Goal: Task Accomplishment & Management: Manage account settings

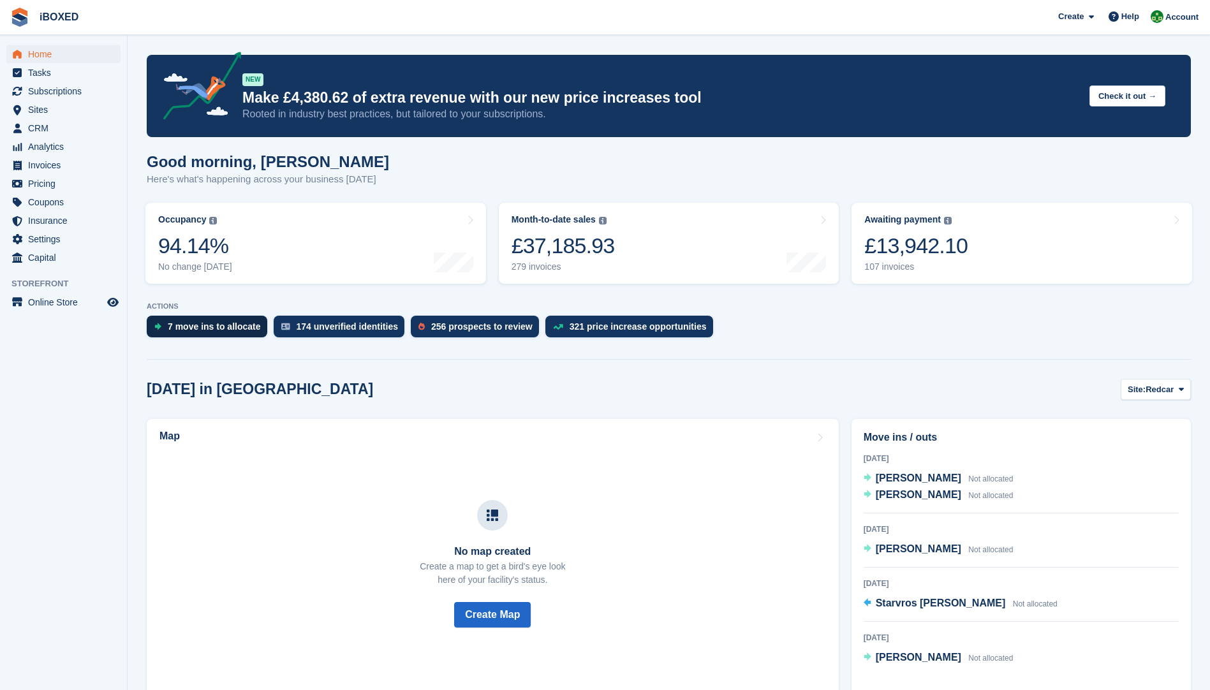
click at [211, 322] on div "7 move ins to allocate" at bounding box center [214, 327] width 93 height 10
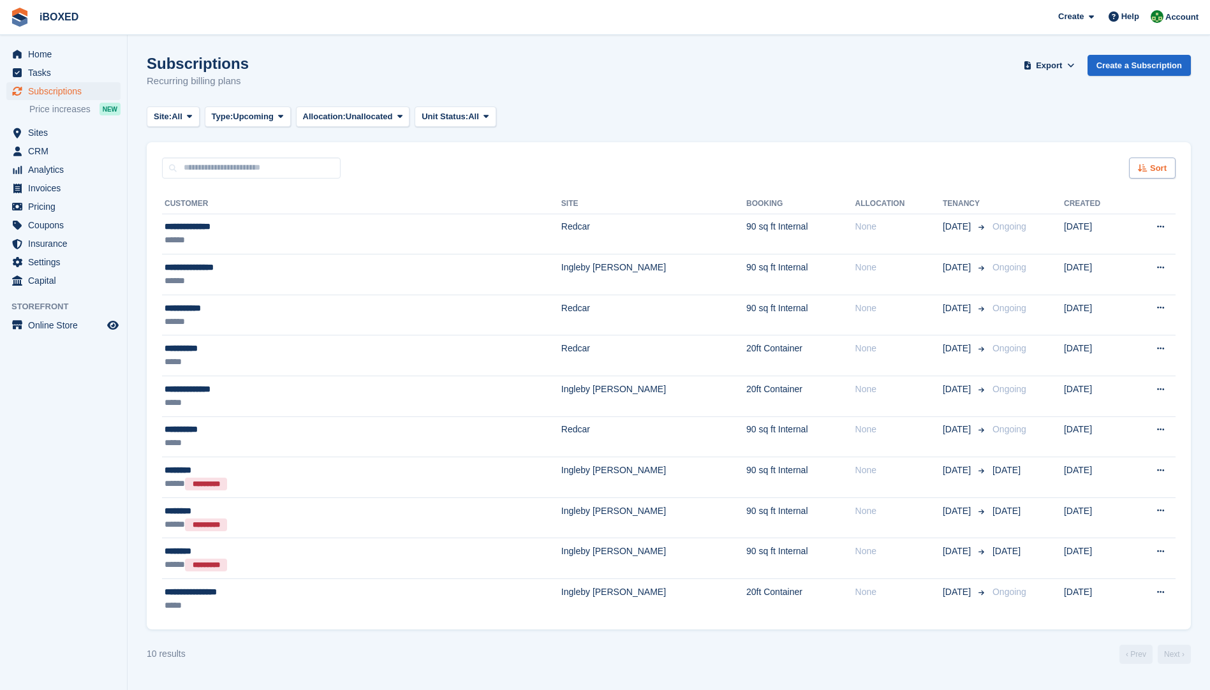
click at [1157, 170] on span "Sort" at bounding box center [1158, 168] width 17 height 13
click at [1062, 249] on icon at bounding box center [1064, 248] width 10 height 10
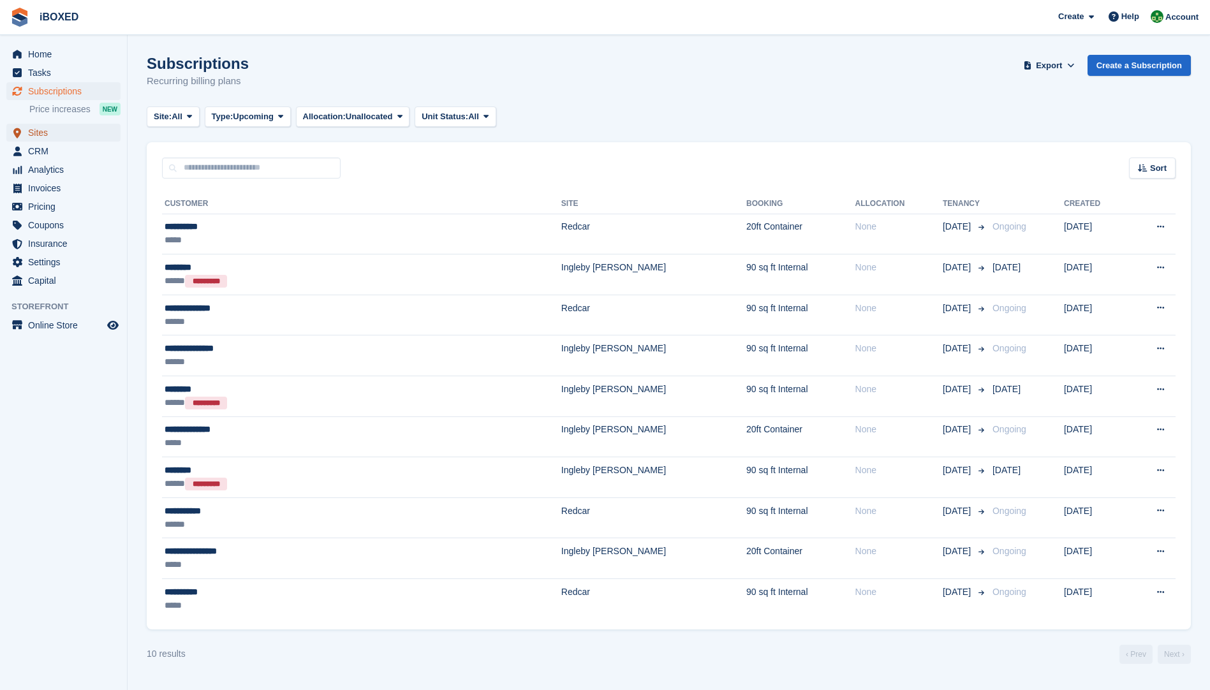
click at [52, 140] on span "Sites" at bounding box center [66, 133] width 77 height 18
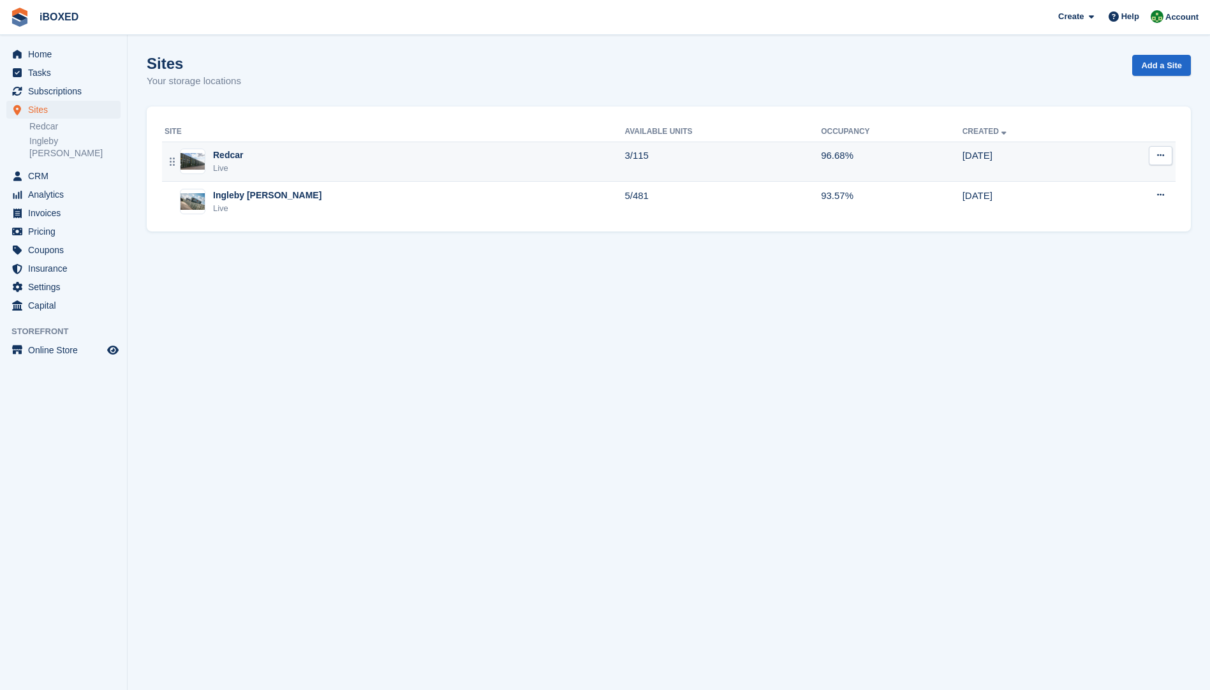
click at [292, 158] on div "Redcar Live" at bounding box center [395, 162] width 460 height 26
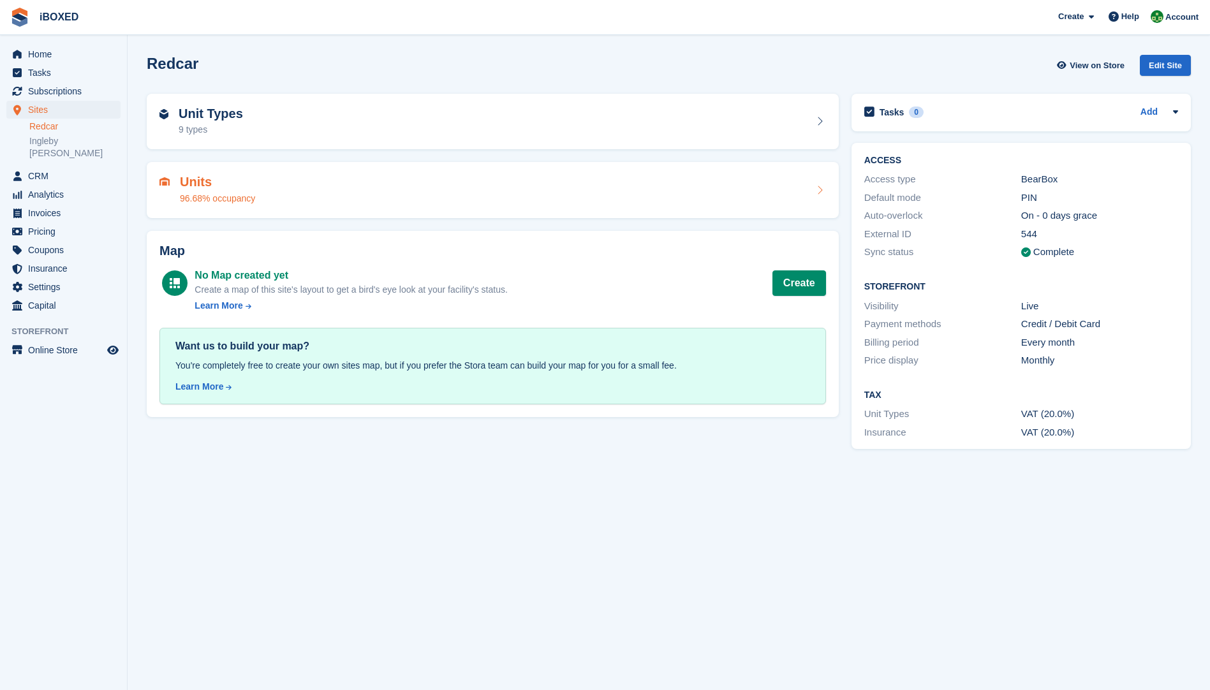
click at [241, 182] on h2 "Units" at bounding box center [217, 182] width 75 height 15
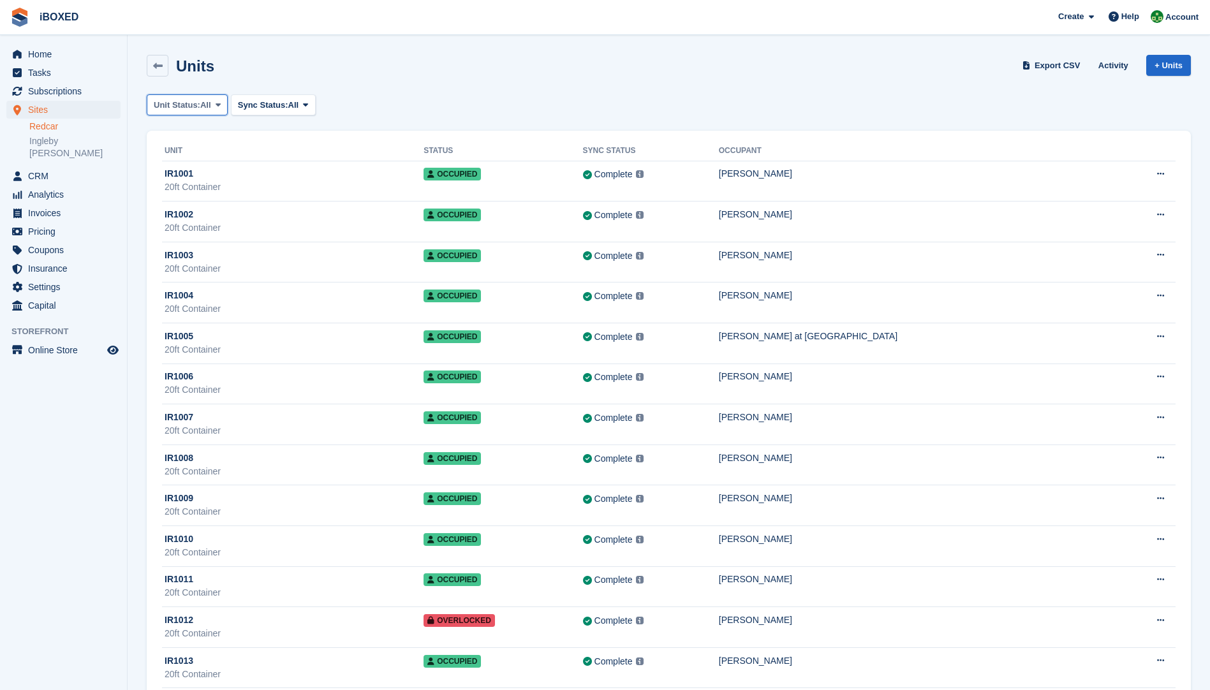
click at [197, 100] on span "Unit Status:" at bounding box center [177, 105] width 47 height 13
click at [197, 163] on link "Available" at bounding box center [207, 158] width 111 height 23
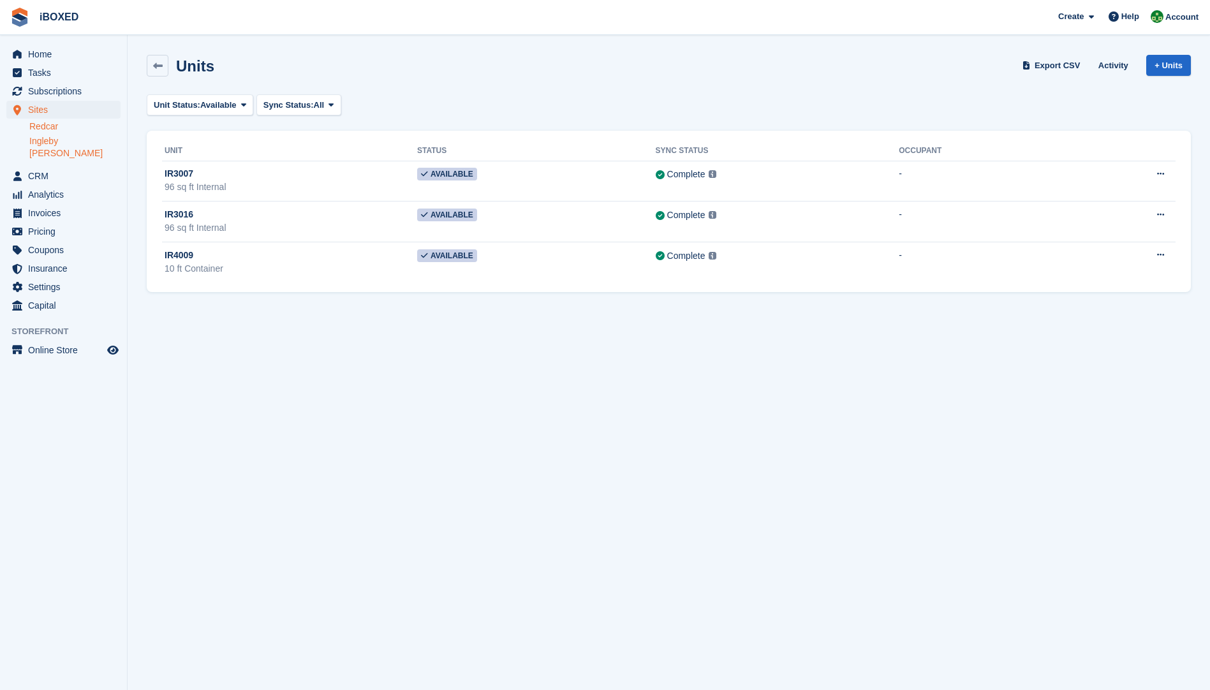
click at [51, 146] on link "Ingleby [PERSON_NAME]" at bounding box center [74, 147] width 91 height 24
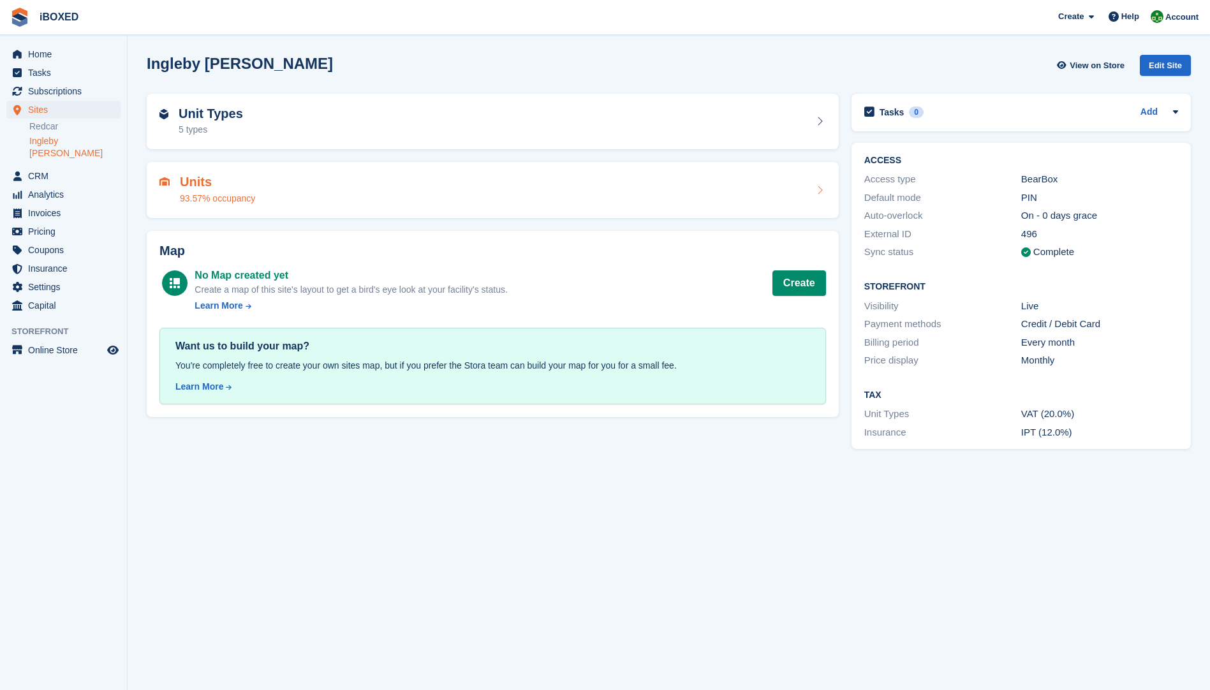
click at [255, 199] on div "Units 93.57% occupancy" at bounding box center [493, 190] width 667 height 31
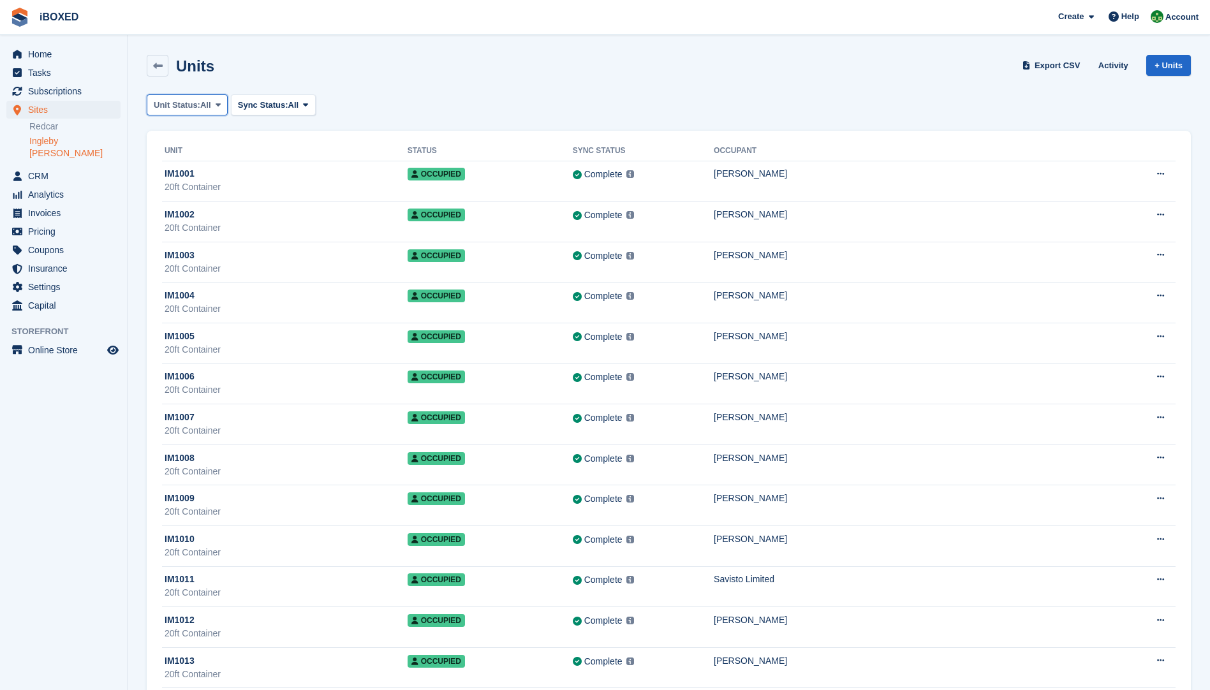
click at [212, 110] on button "Unit Status: All" at bounding box center [187, 104] width 81 height 21
click at [197, 158] on link "Available" at bounding box center [207, 158] width 111 height 23
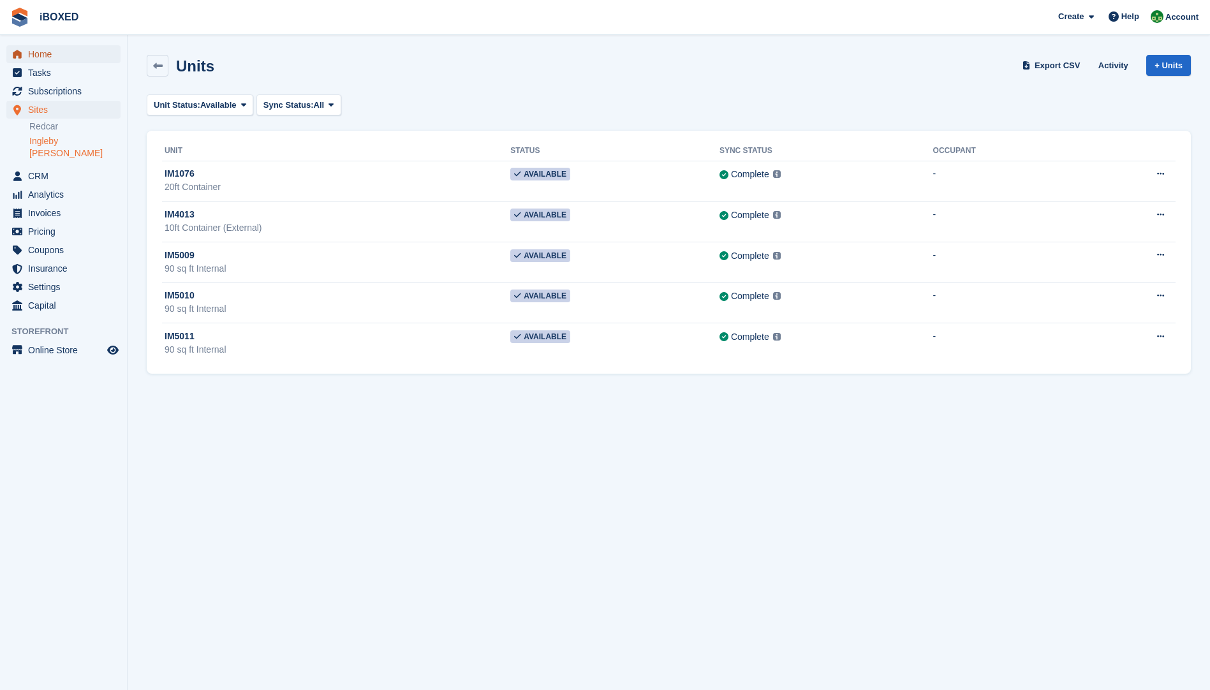
click at [55, 53] on span "Home" at bounding box center [66, 54] width 77 height 18
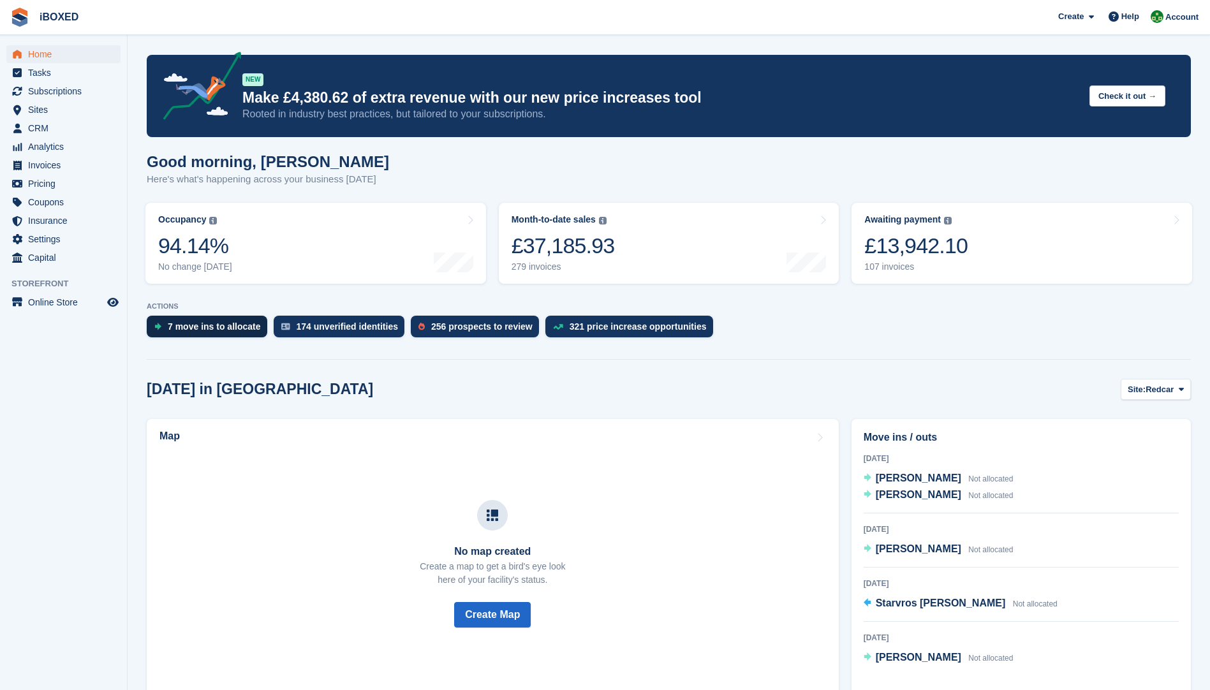
click at [217, 325] on div "7 move ins to allocate" at bounding box center [214, 327] width 93 height 10
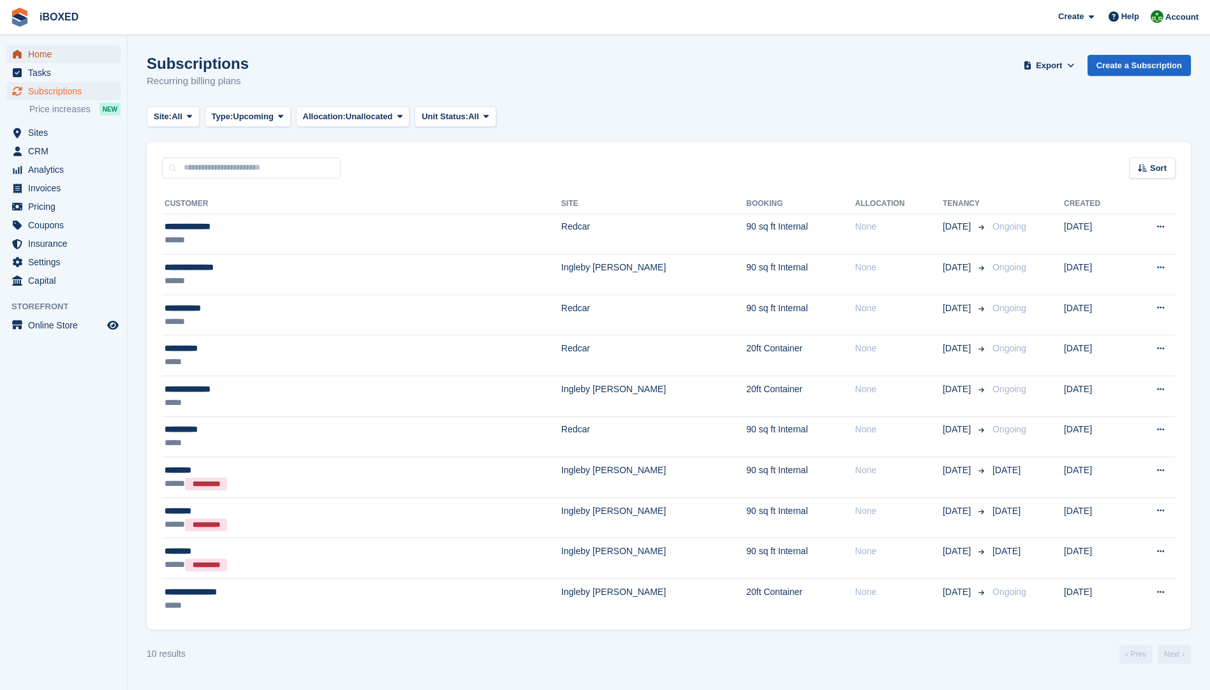
click at [58, 53] on span "Home" at bounding box center [66, 54] width 77 height 18
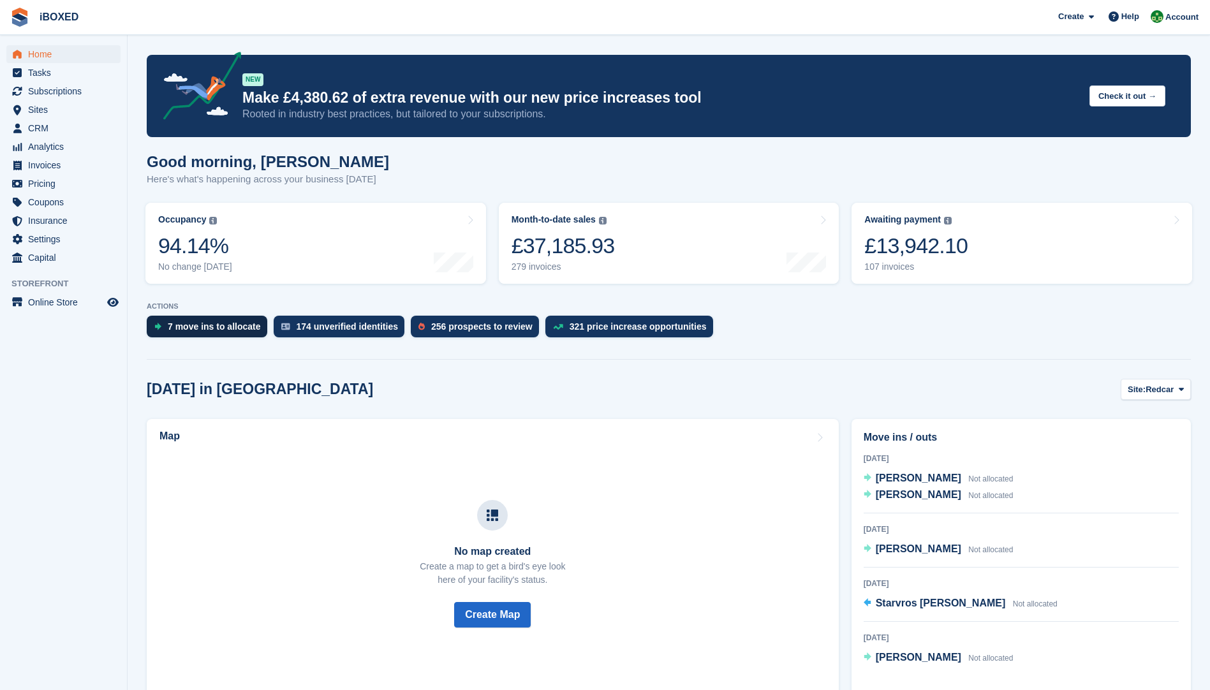
click at [197, 327] on div "7 move ins to allocate" at bounding box center [214, 327] width 93 height 10
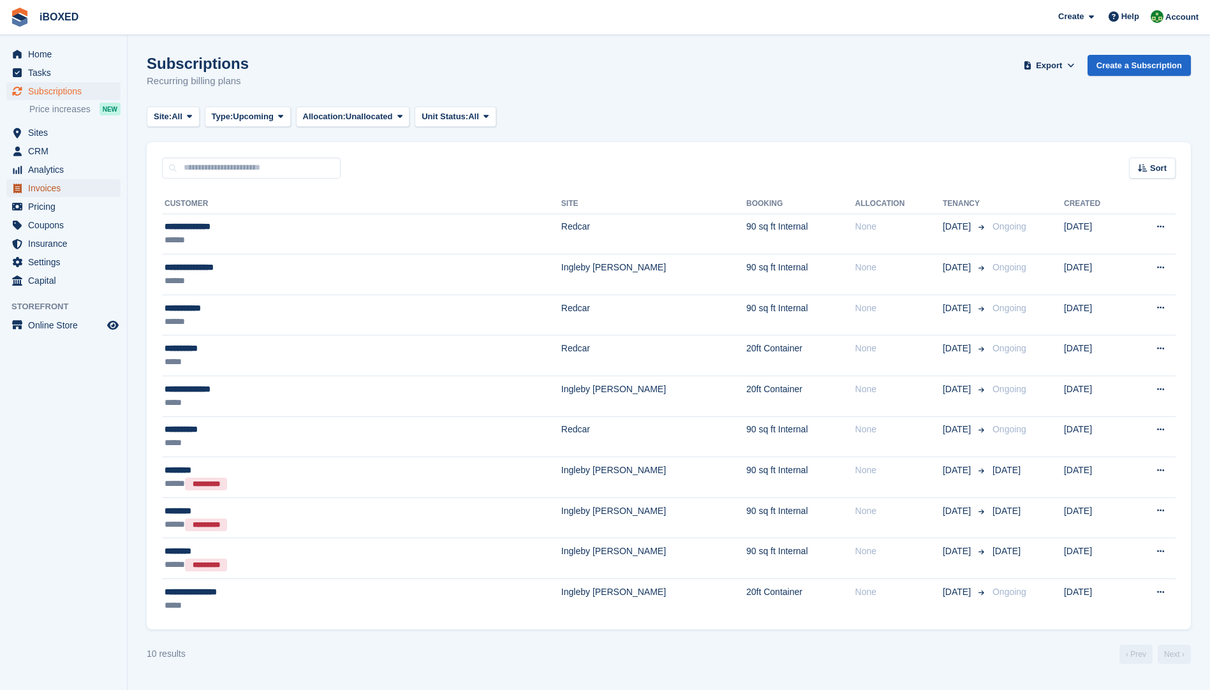
click at [69, 190] on span "Invoices" at bounding box center [66, 188] width 77 height 18
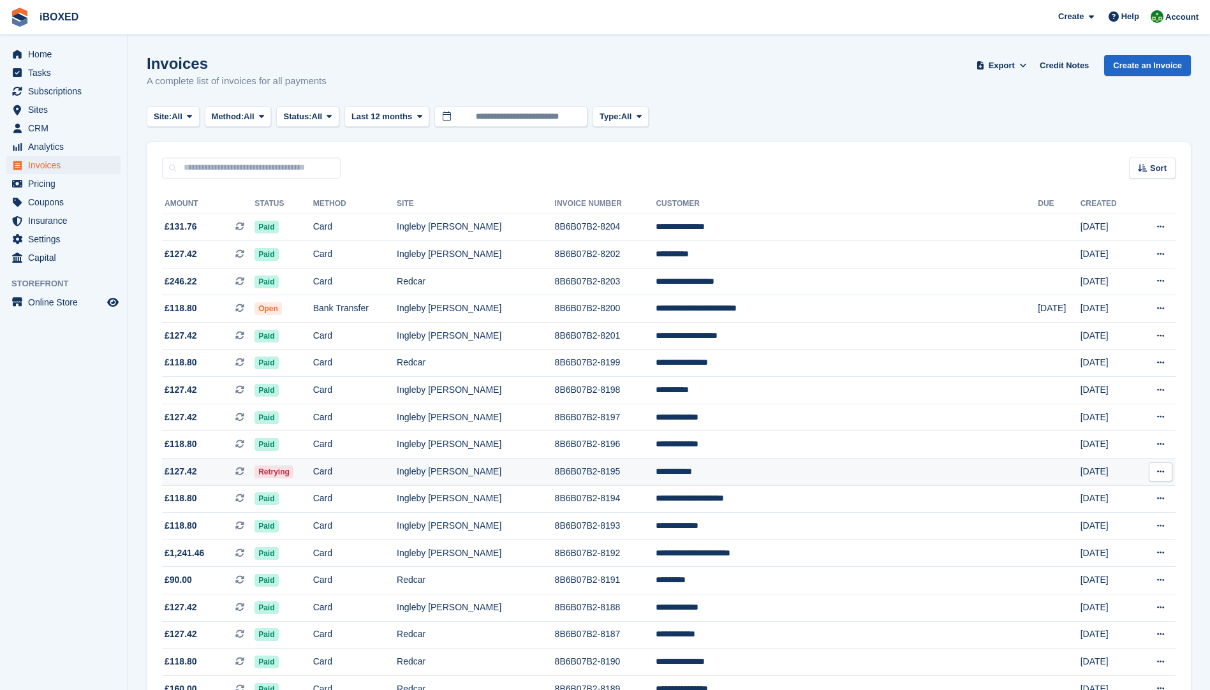
click at [378, 472] on td "Card" at bounding box center [355, 472] width 84 height 27
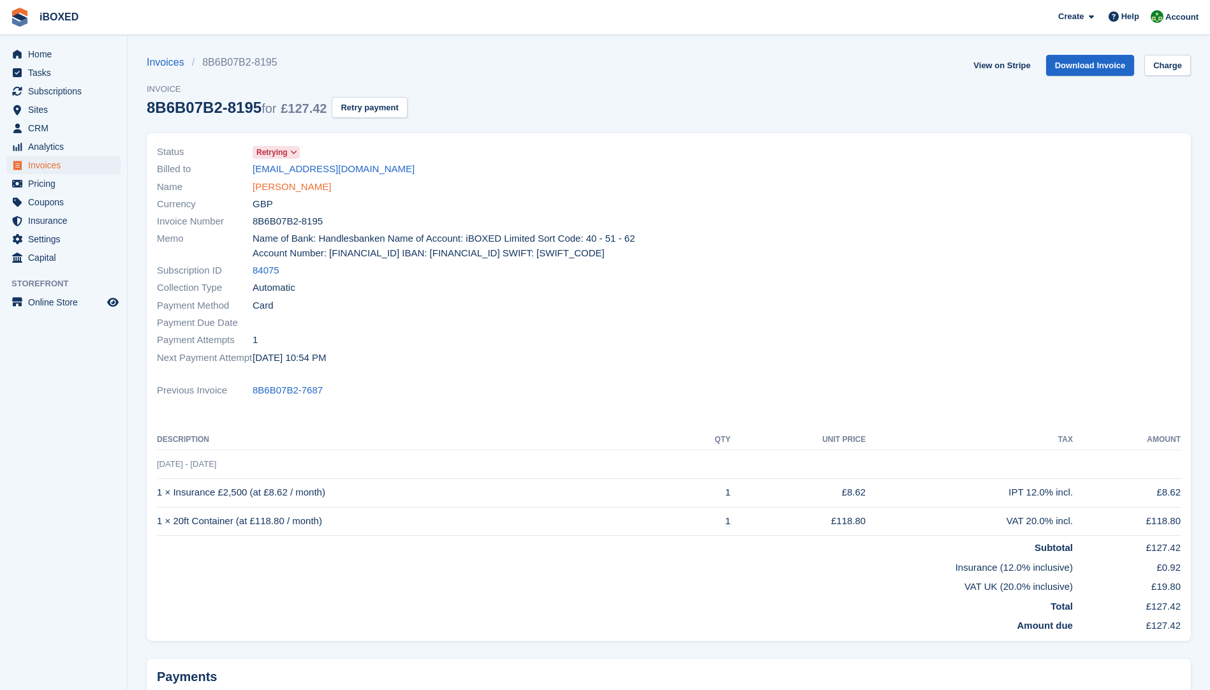
click at [303, 192] on link "[PERSON_NAME]" at bounding box center [292, 187] width 78 height 15
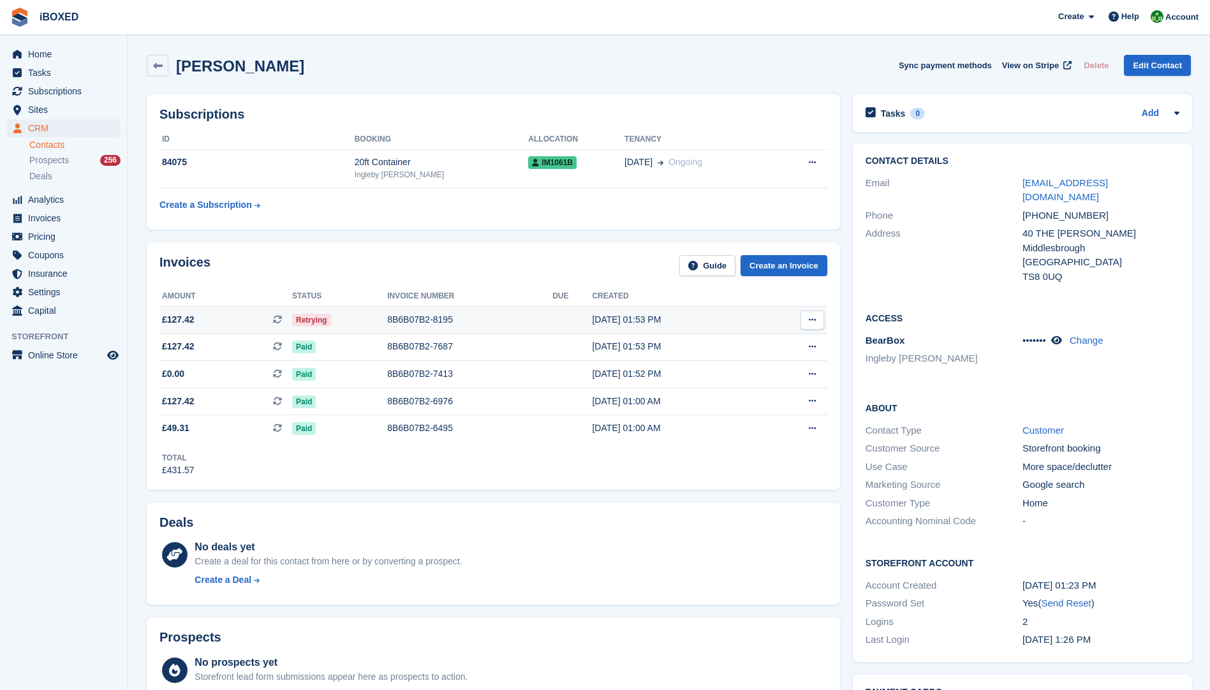
click at [418, 318] on div "8B6B07B2-8195" at bounding box center [469, 319] width 165 height 13
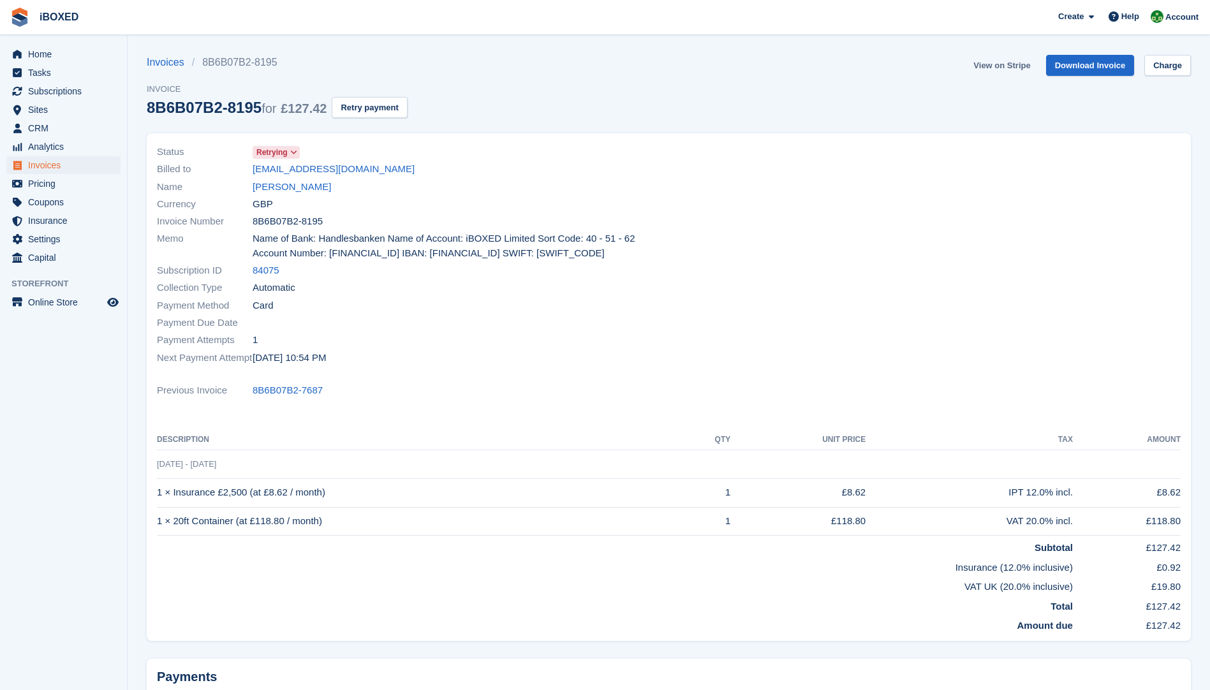
click at [1002, 63] on link "View on Stripe" at bounding box center [1002, 65] width 67 height 21
